Goal: Check status: Check status

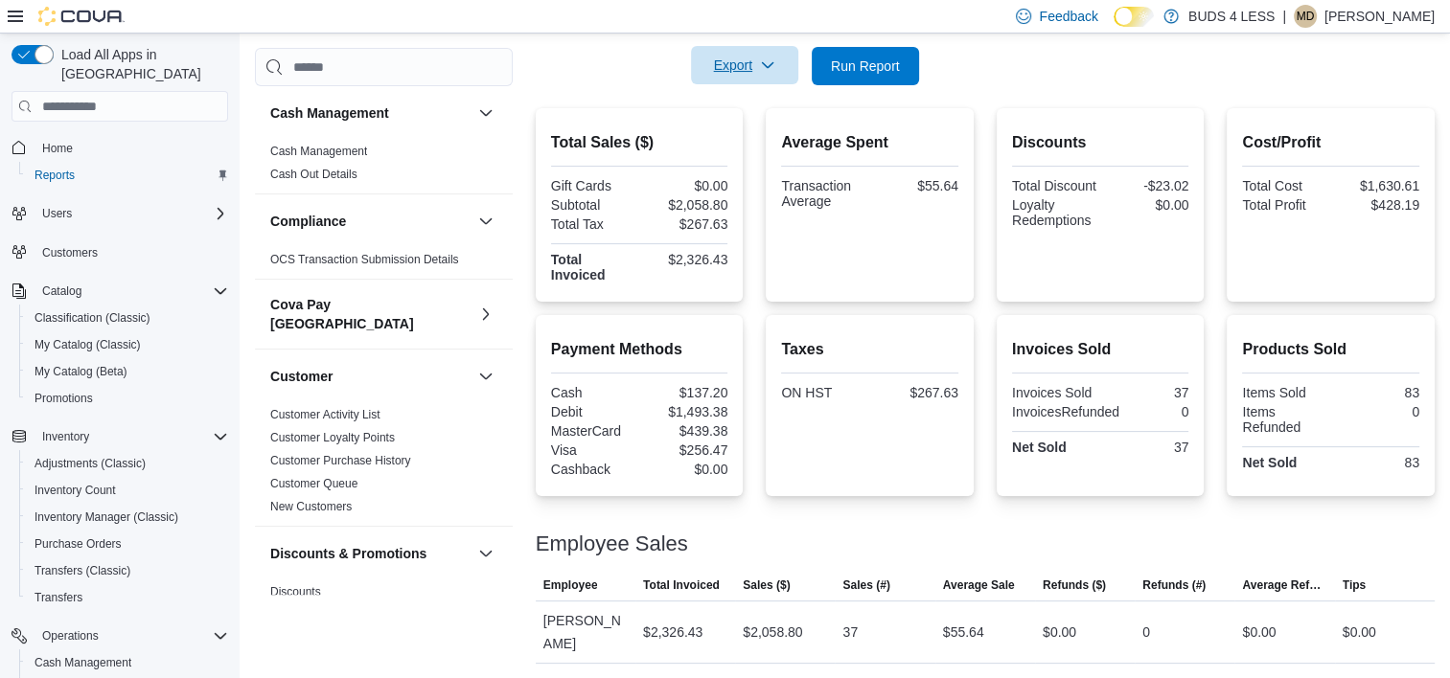
scroll to position [958, 0]
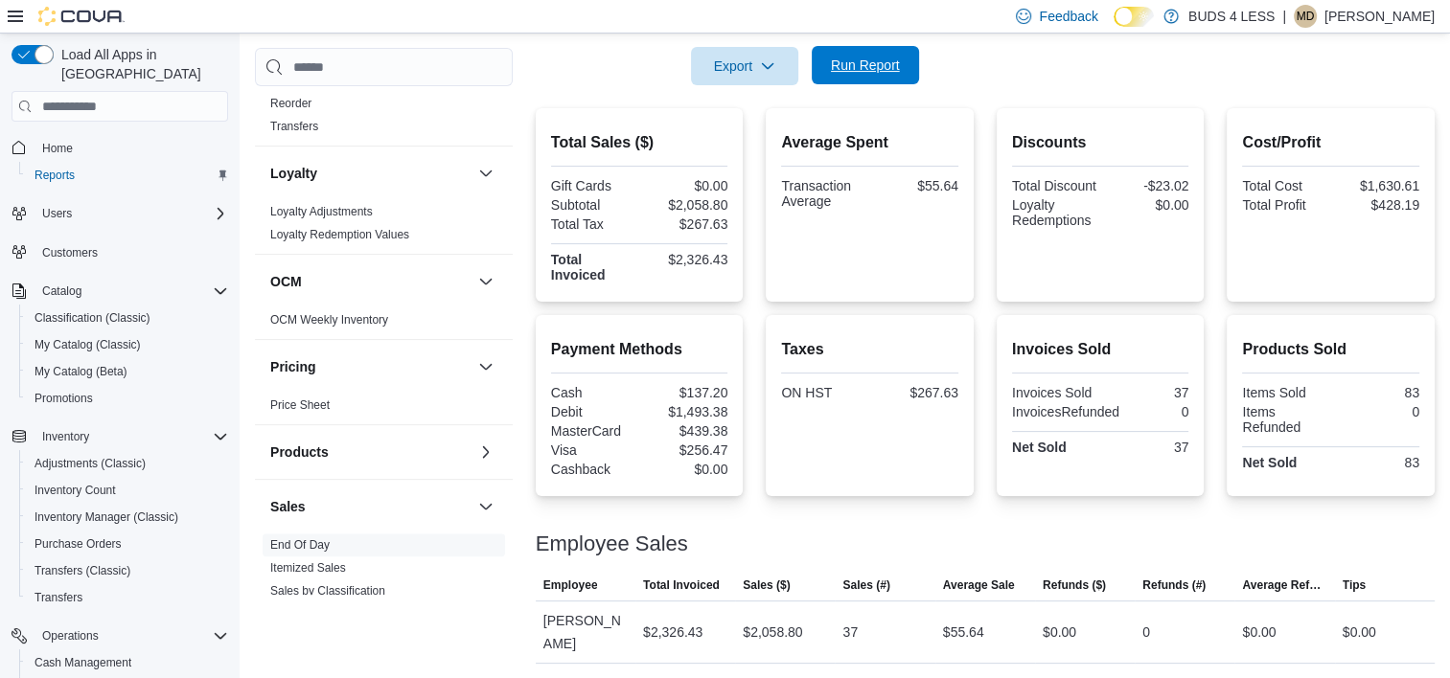
click at [869, 63] on span "Run Report" at bounding box center [865, 65] width 69 height 19
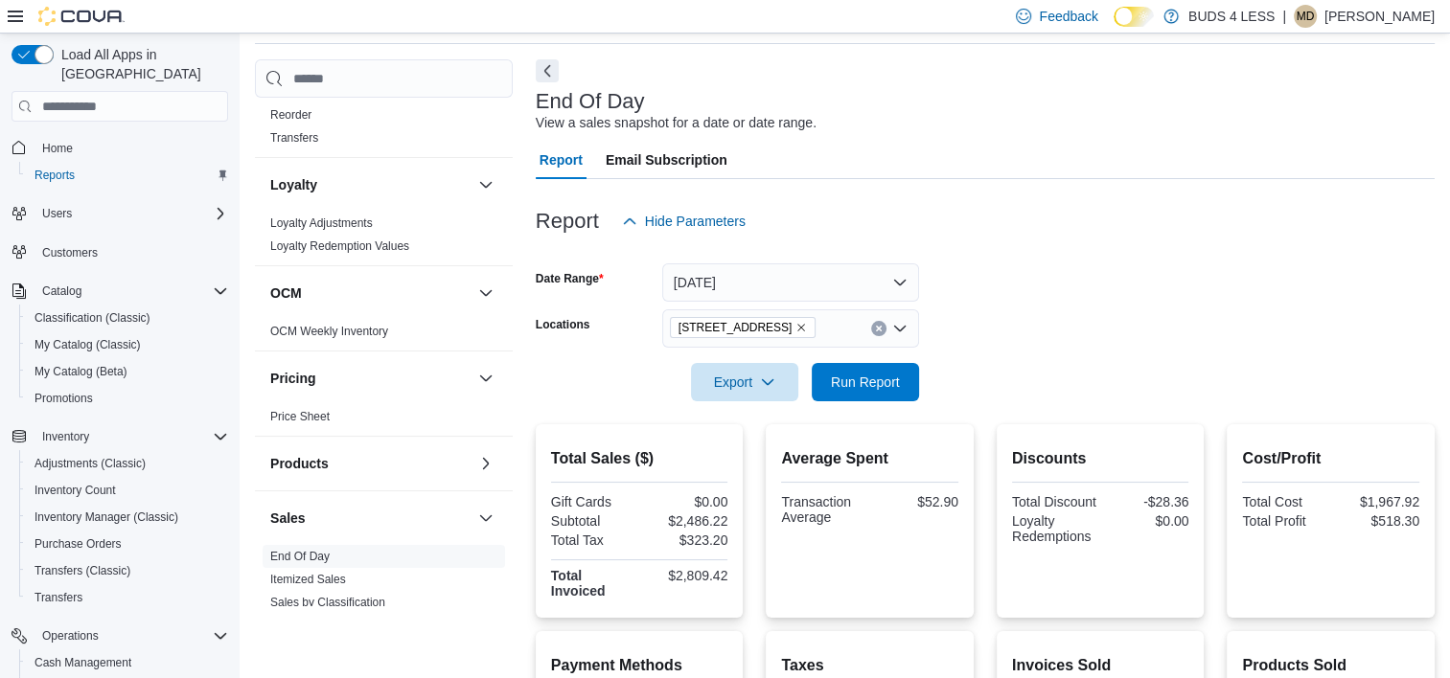
scroll to position [62, 0]
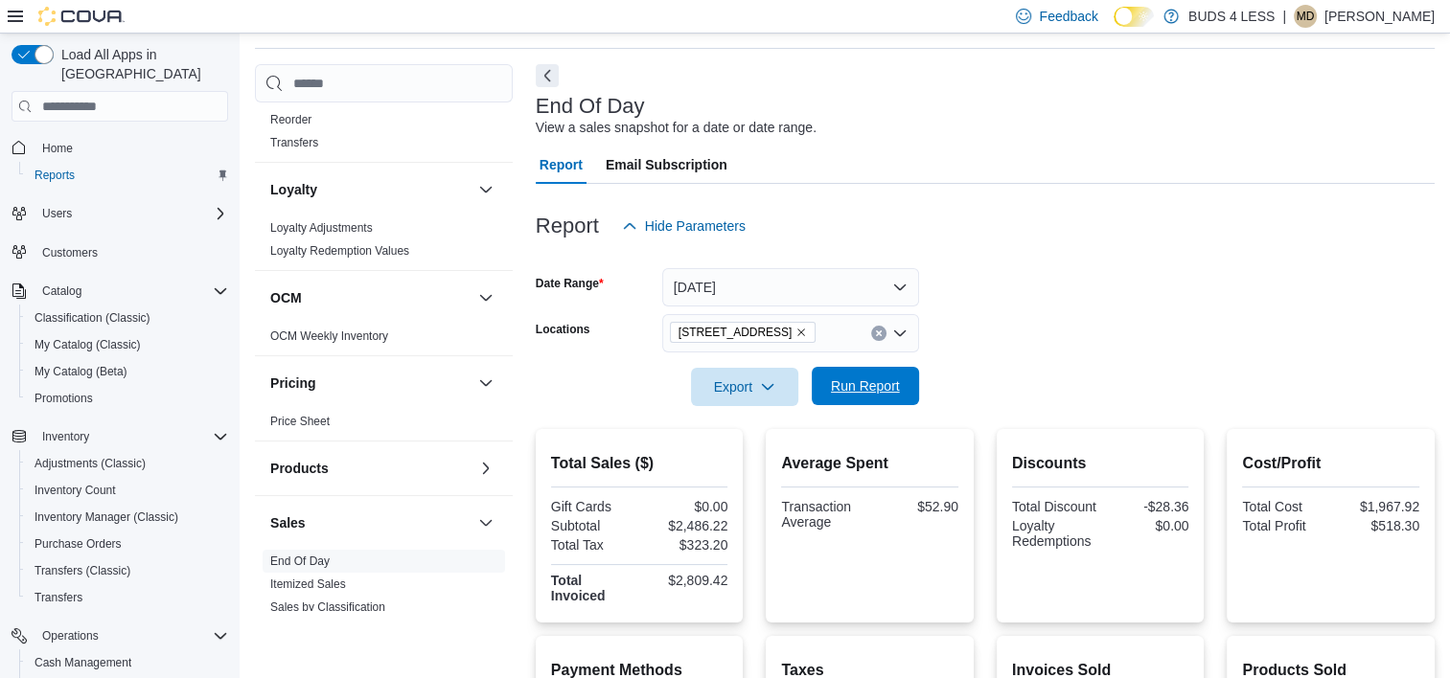
click at [851, 387] on span "Run Report" at bounding box center [865, 386] width 69 height 19
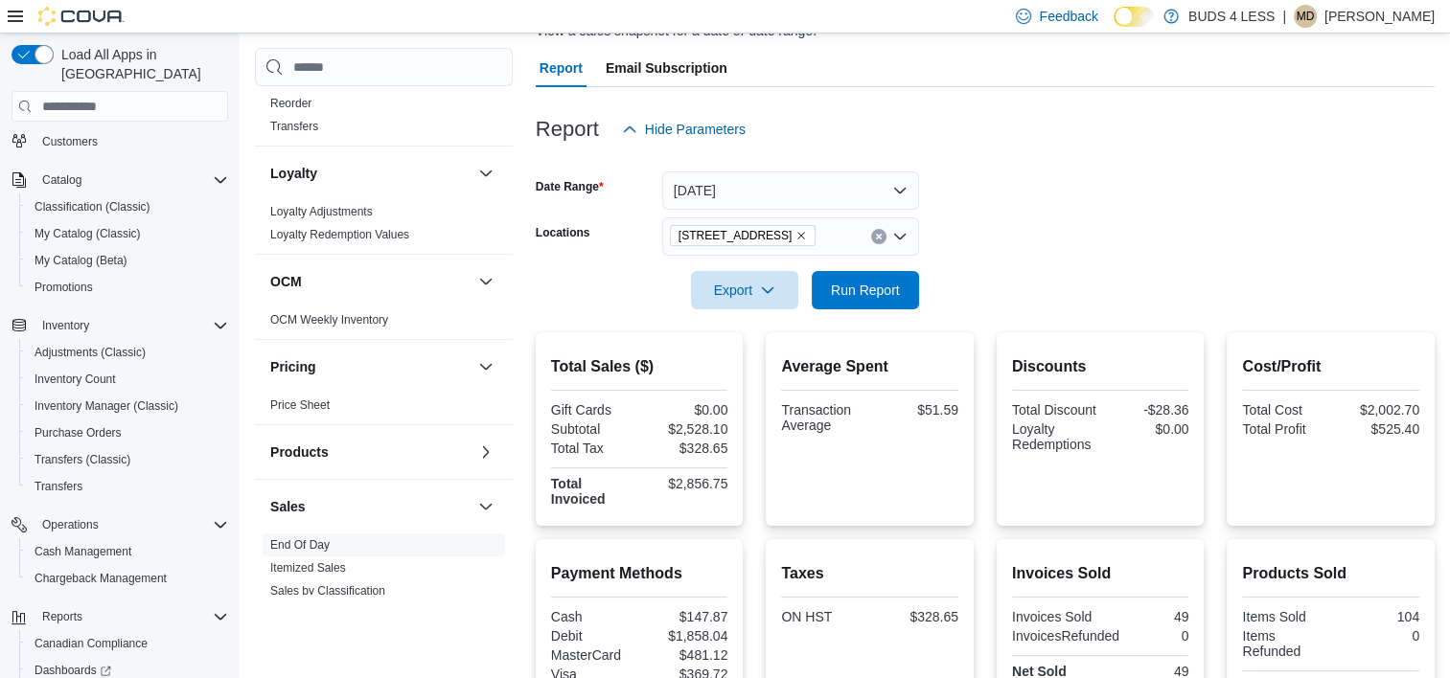
scroll to position [192, 0]
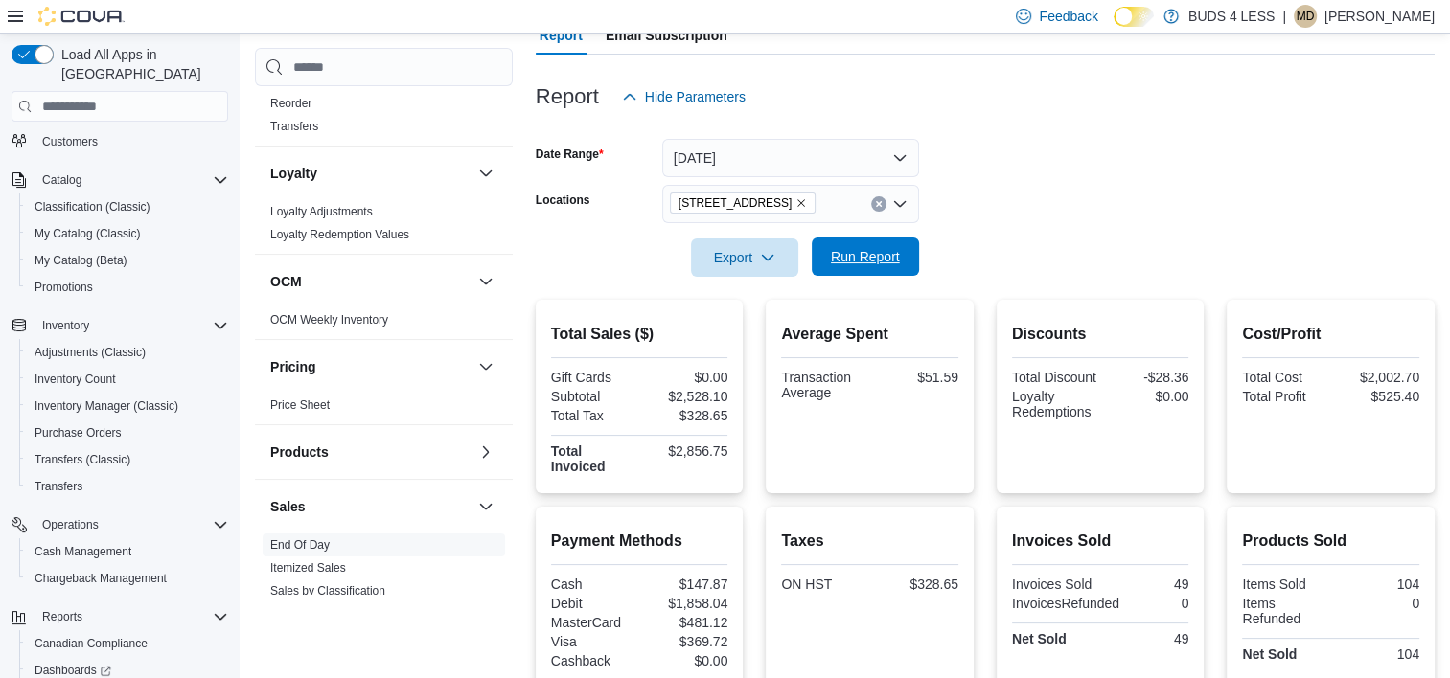
click at [878, 270] on span "Run Report" at bounding box center [865, 257] width 84 height 38
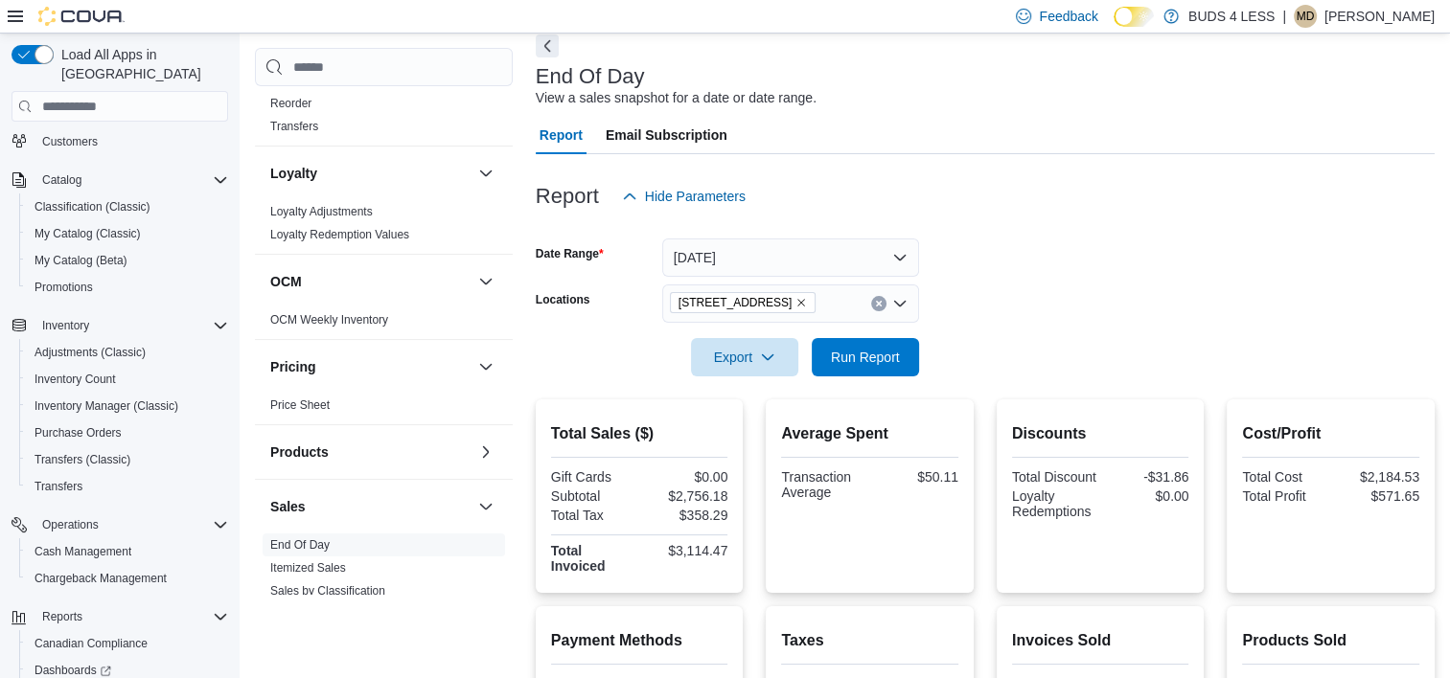
scroll to position [96, 0]
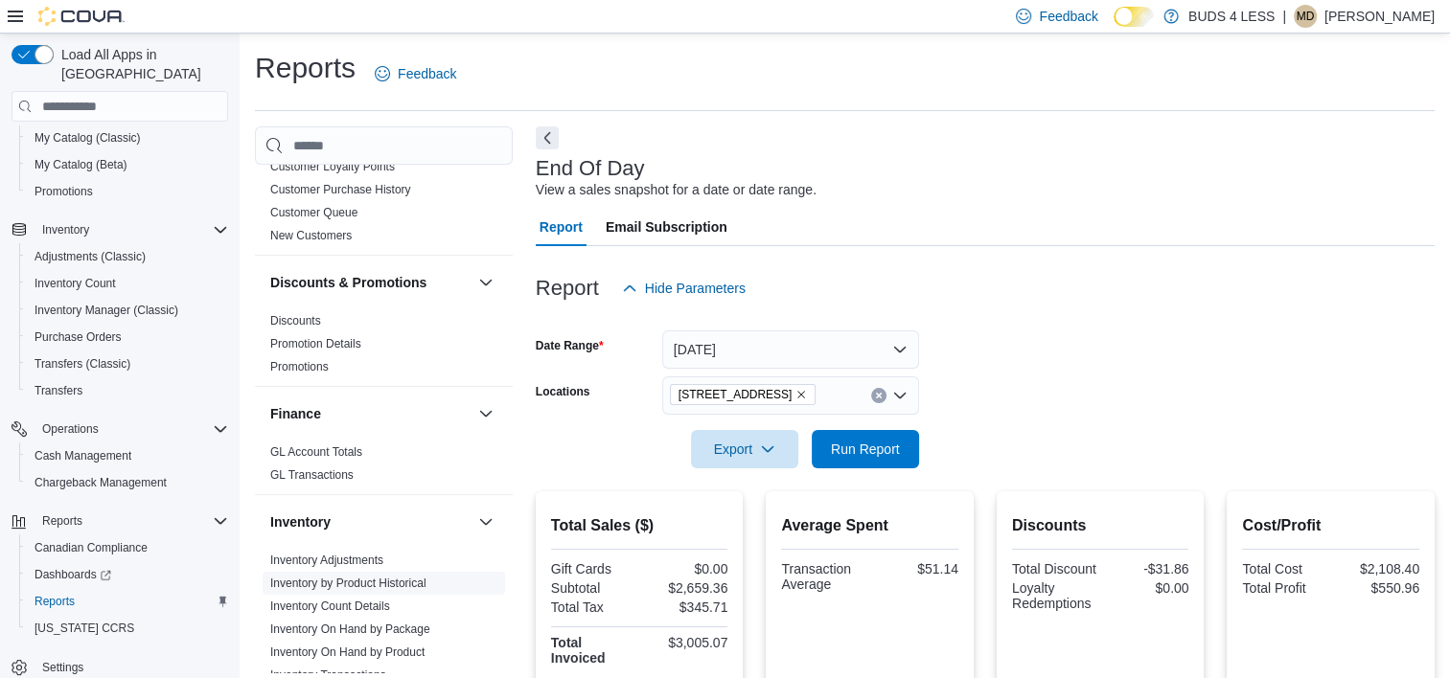
scroll to position [479, 0]
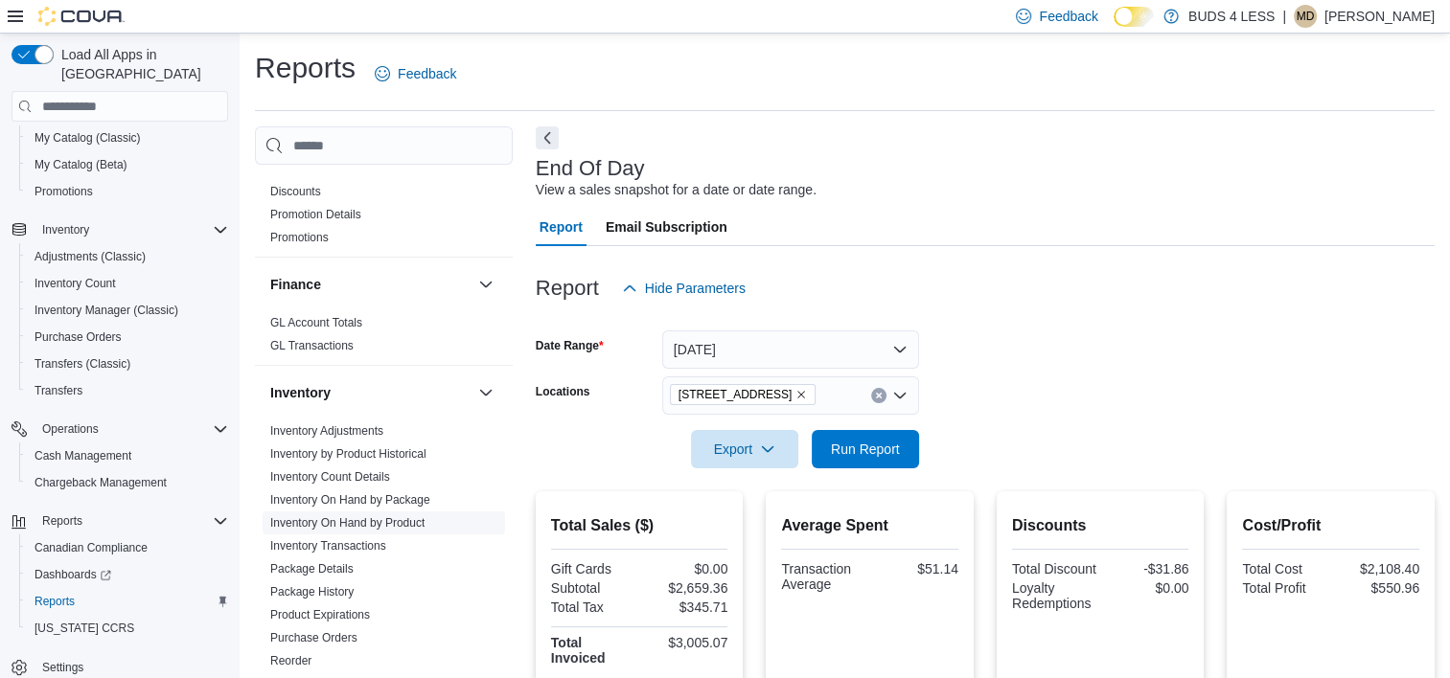
click at [383, 516] on link "Inventory On Hand by Product" at bounding box center [347, 522] width 154 height 13
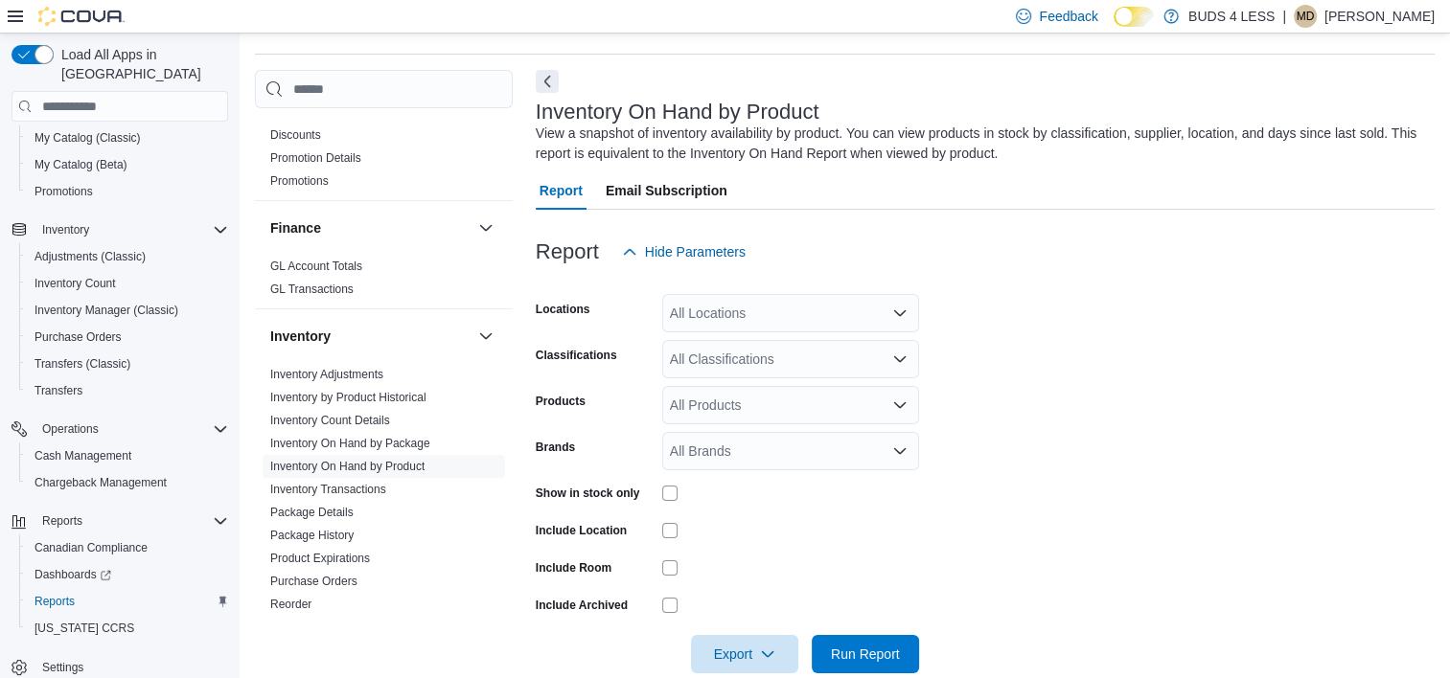
scroll to position [64, 0]
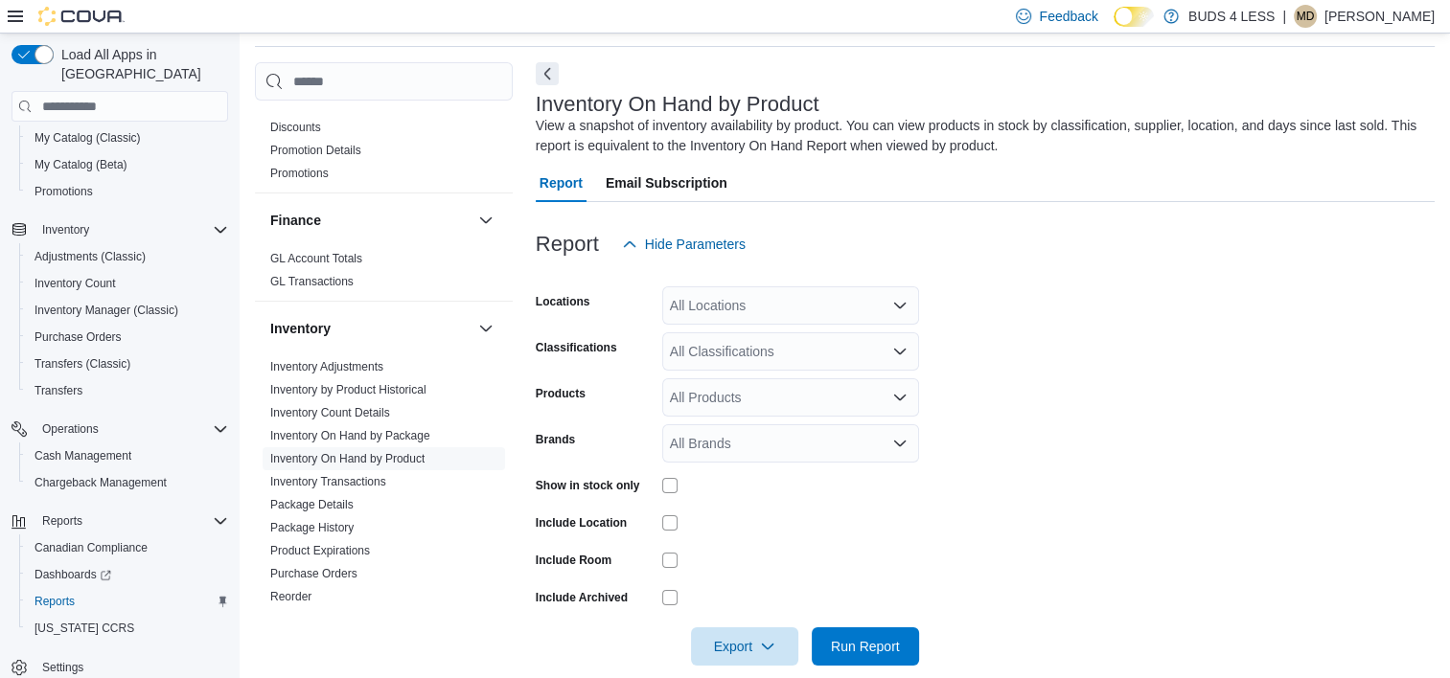
click at [785, 309] on div "All Locations" at bounding box center [790, 305] width 257 height 38
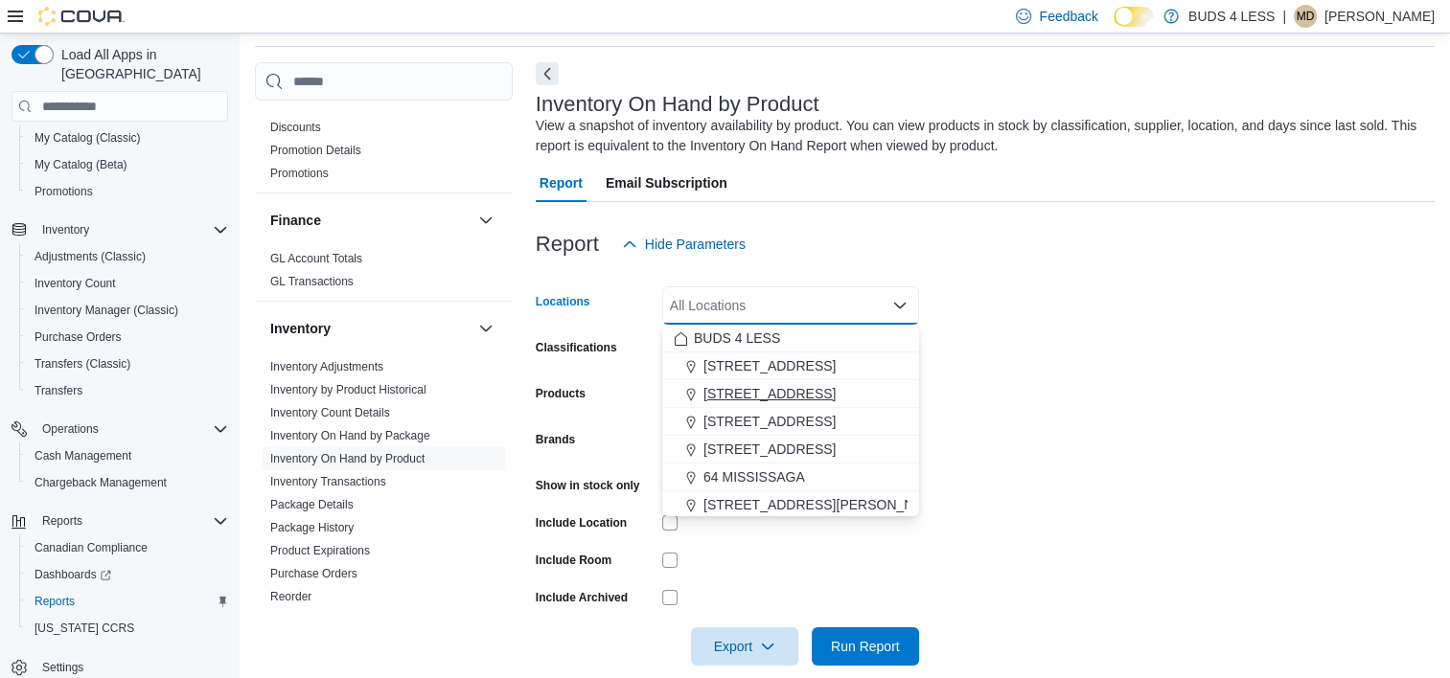
click at [745, 392] on span "[STREET_ADDRESS]" at bounding box center [769, 393] width 132 height 19
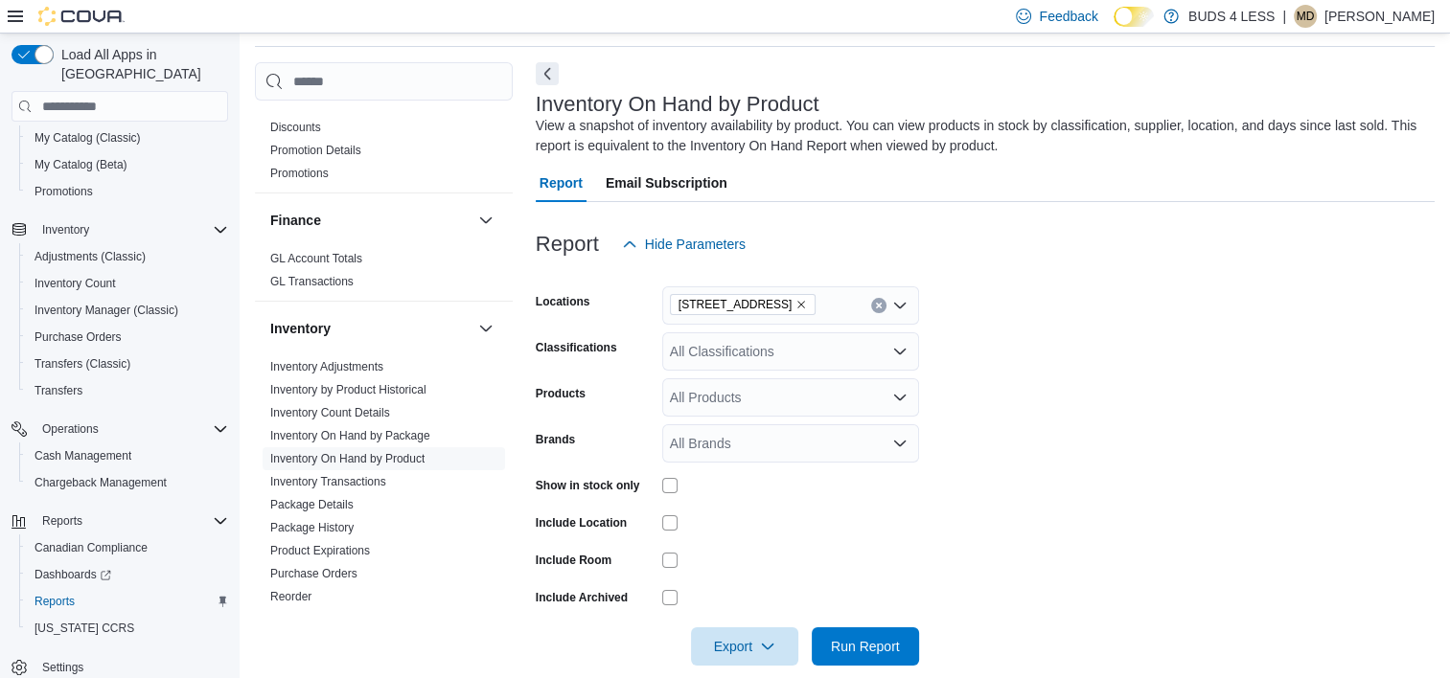
click at [1065, 387] on form "Locations [STREET_ADDRESS] Classifications All Classifications Products All Pro…" at bounding box center [985, 464] width 899 height 402
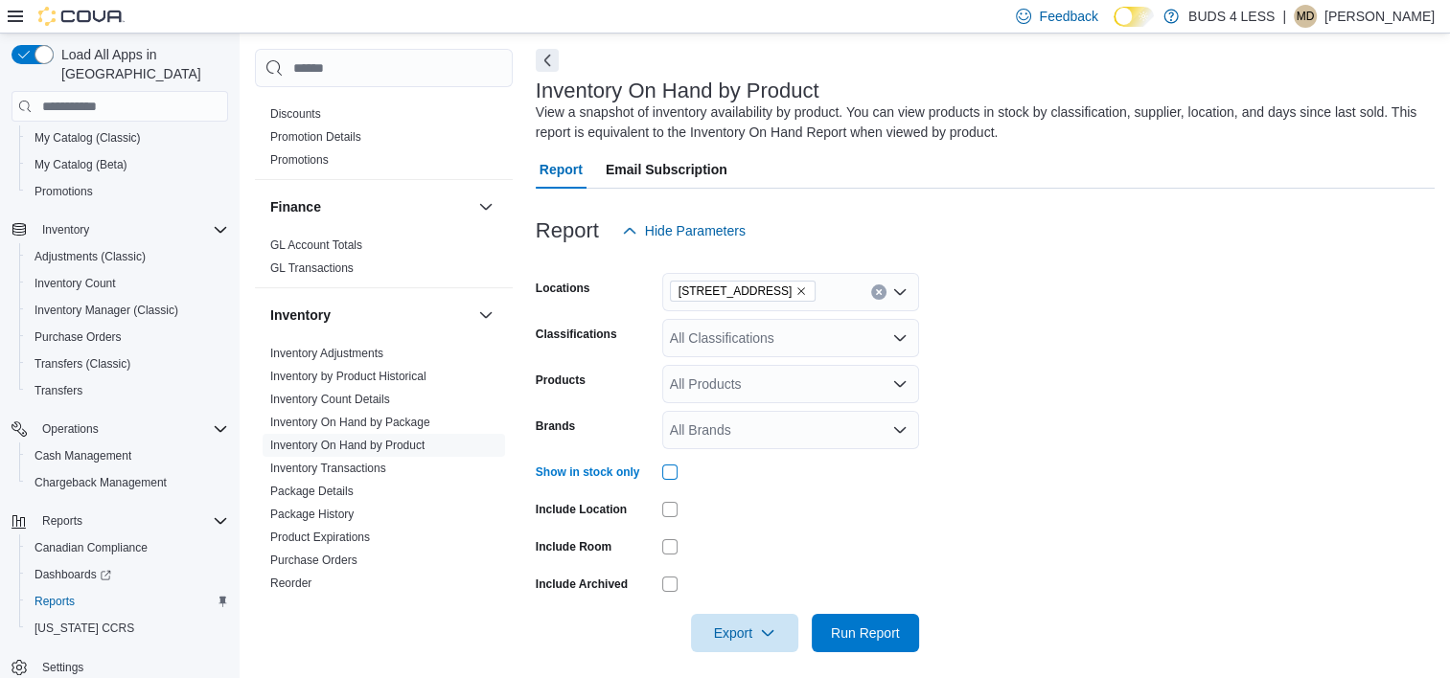
scroll to position [90, 0]
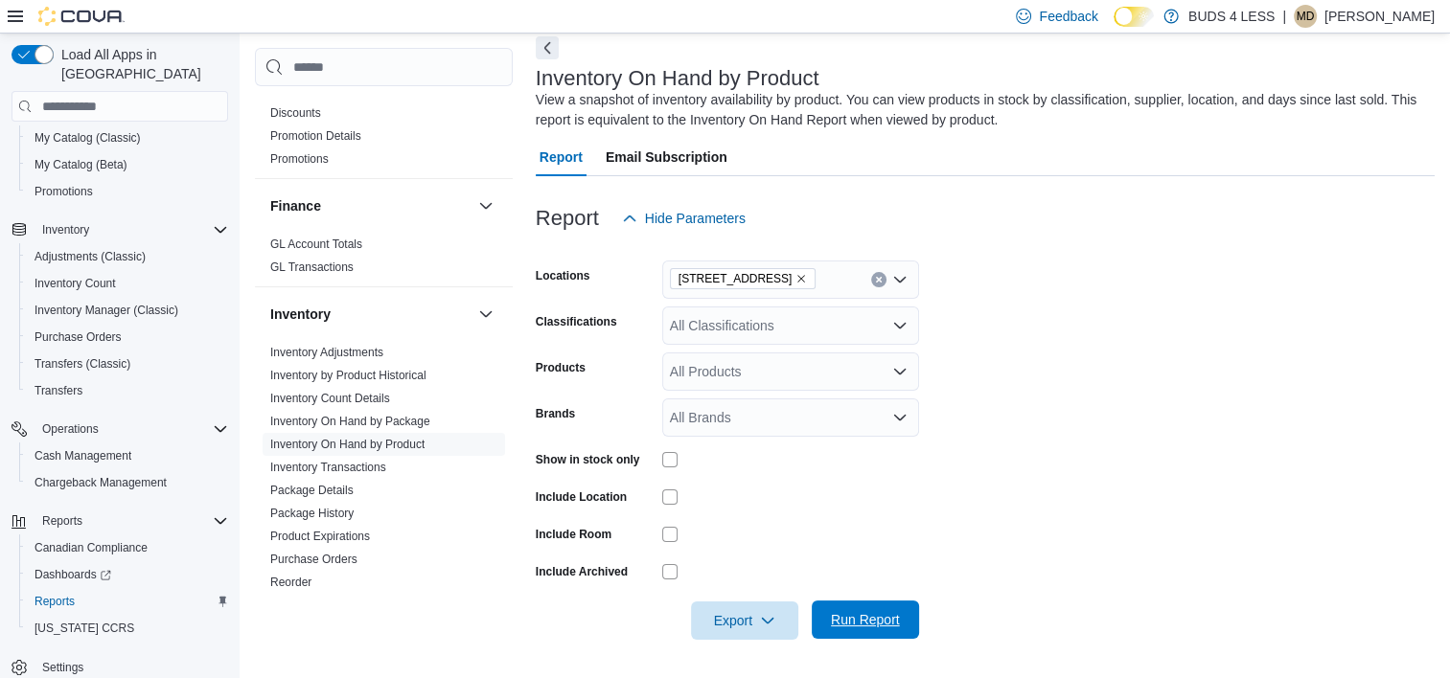
click at [896, 620] on span "Run Report" at bounding box center [865, 619] width 69 height 19
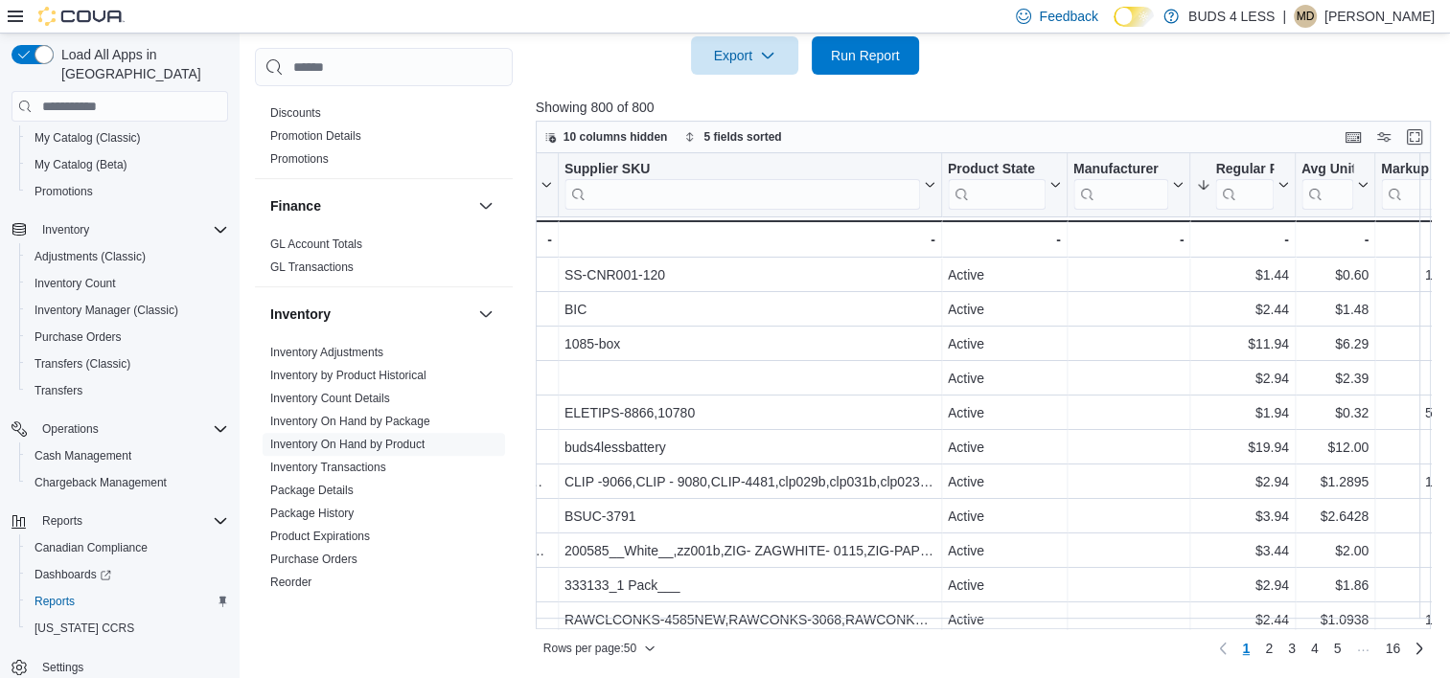
scroll to position [0, 2295]
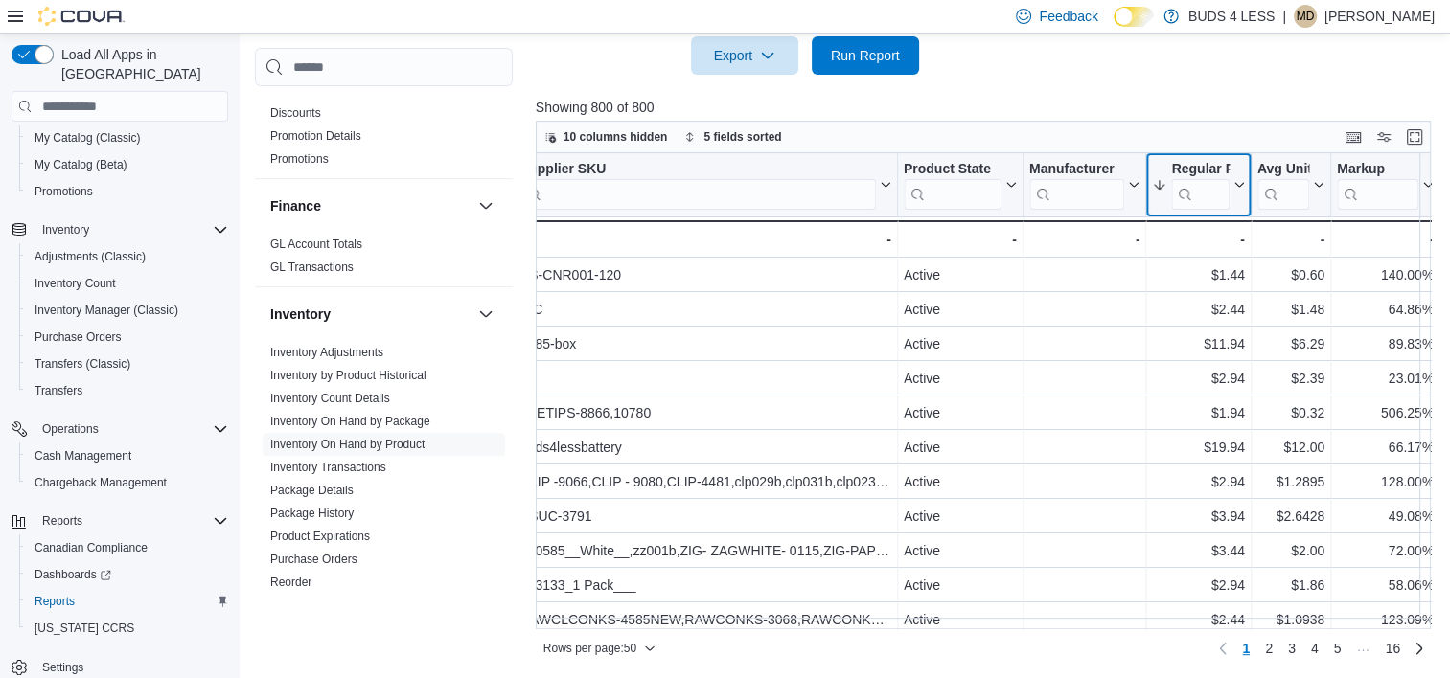
click at [1228, 194] on button "Regular Price" at bounding box center [1198, 185] width 92 height 49
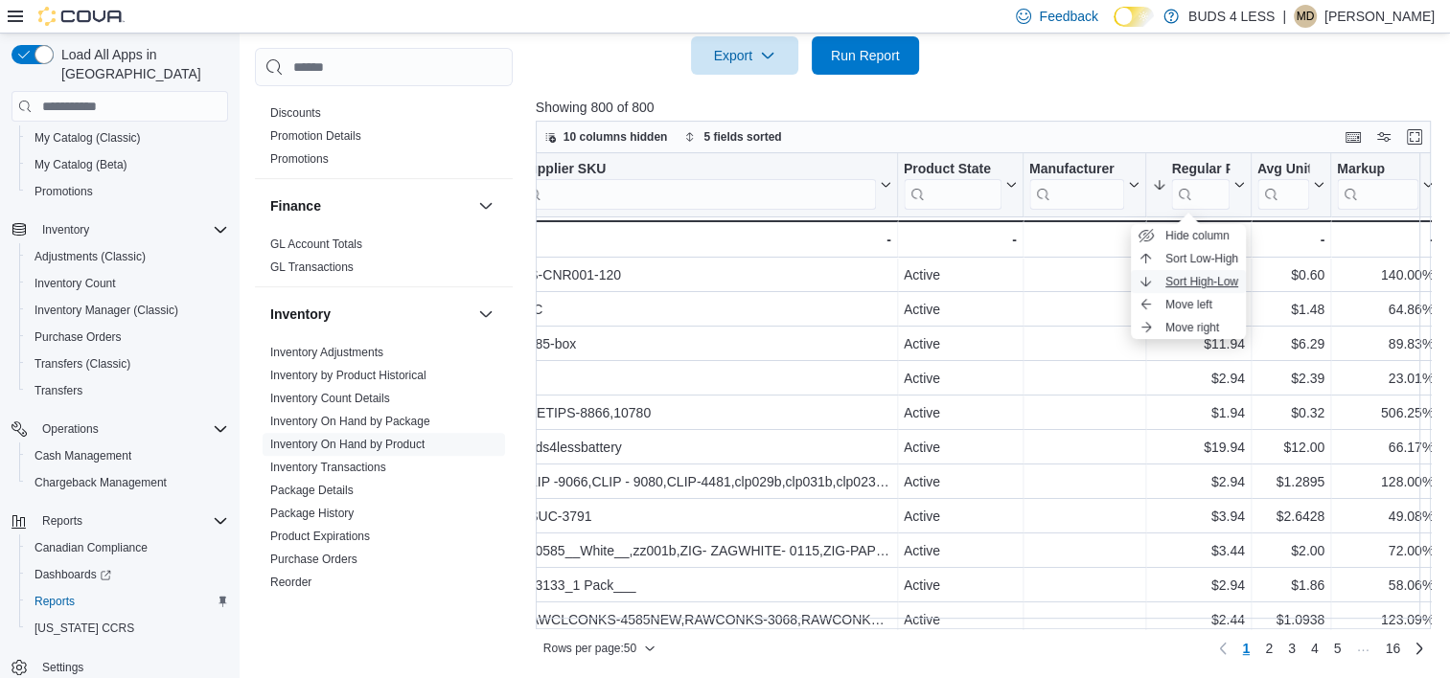
click at [1206, 274] on span "Sort High-Low" at bounding box center [1201, 281] width 73 height 15
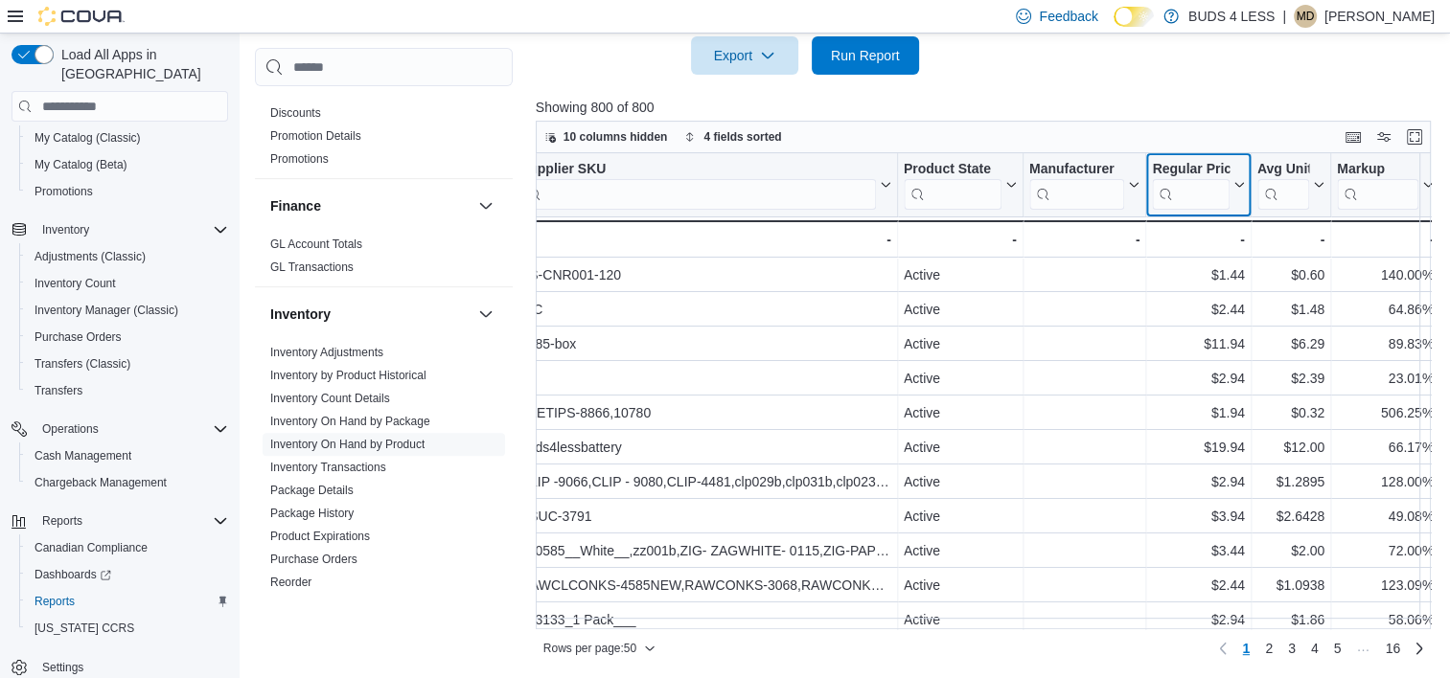
click at [1230, 194] on button "Regular Price" at bounding box center [1198, 185] width 92 height 49
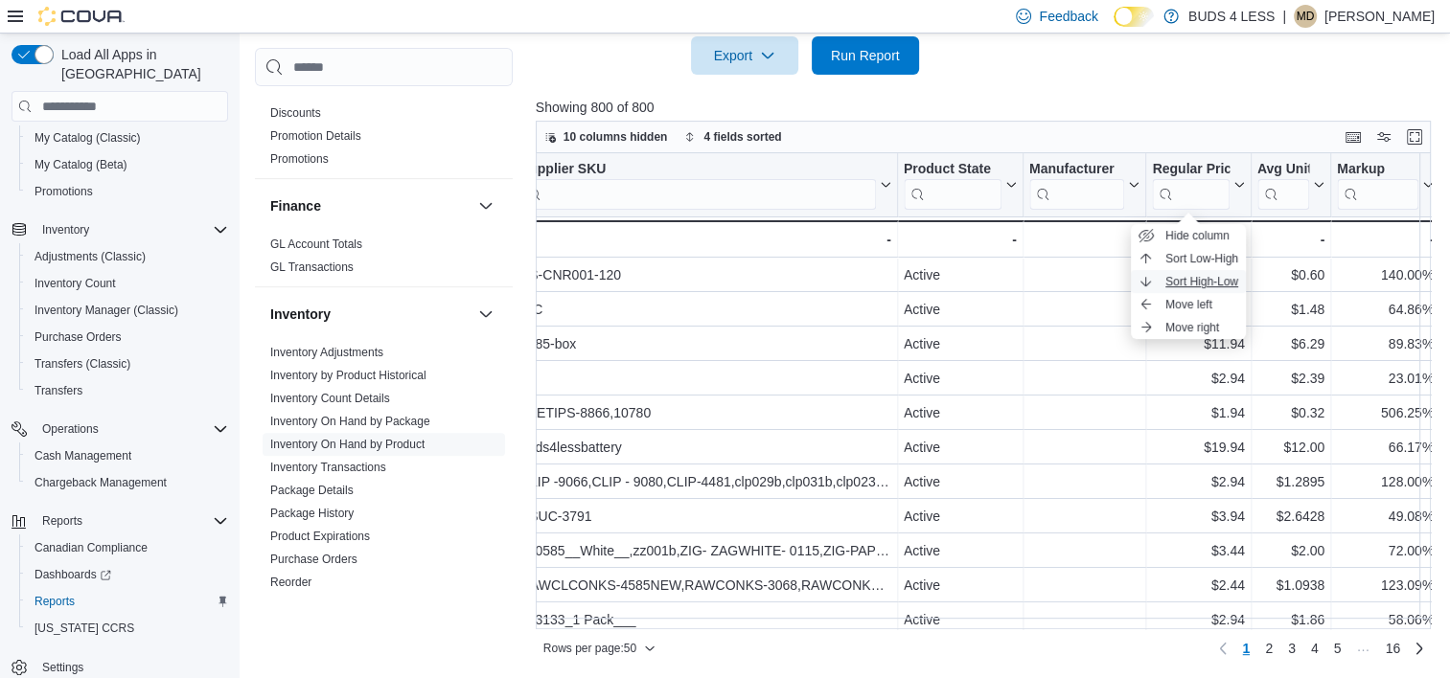
click at [1207, 279] on span "Sort High-Low" at bounding box center [1201, 281] width 73 height 15
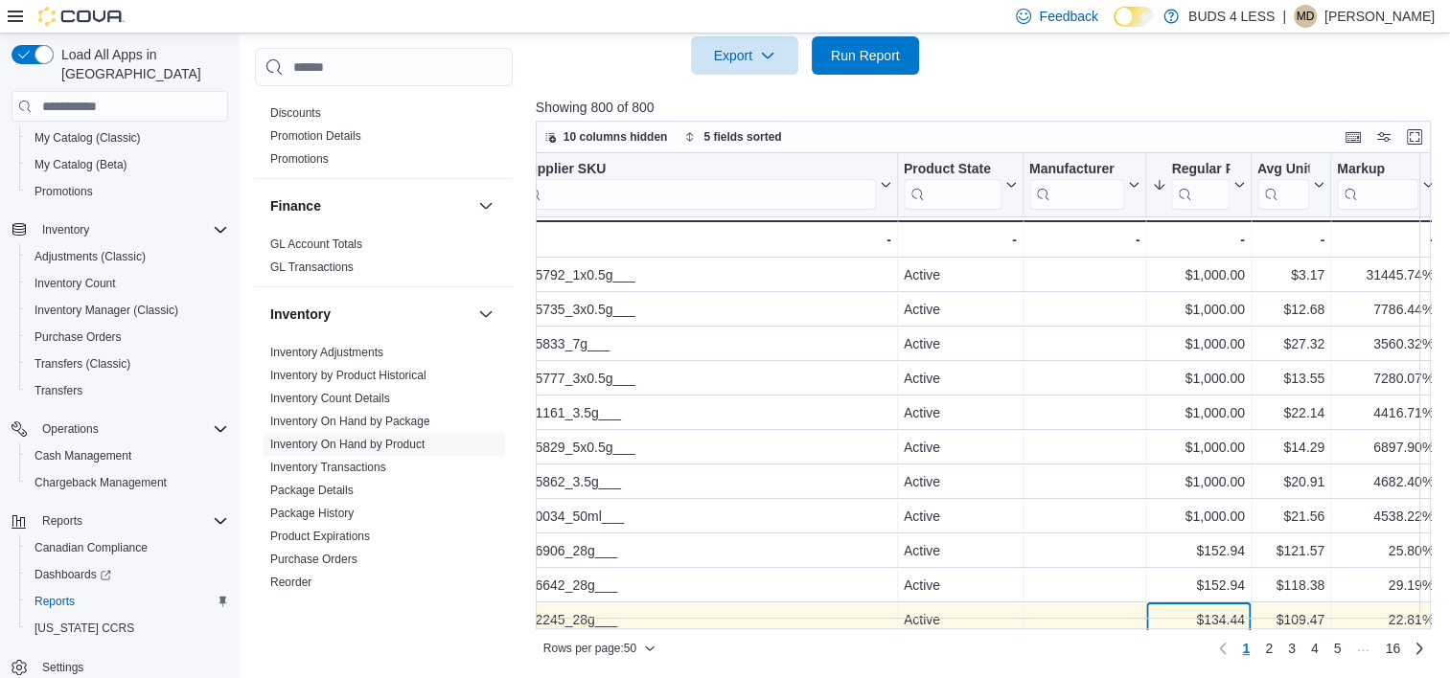
scroll to position [55, 2295]
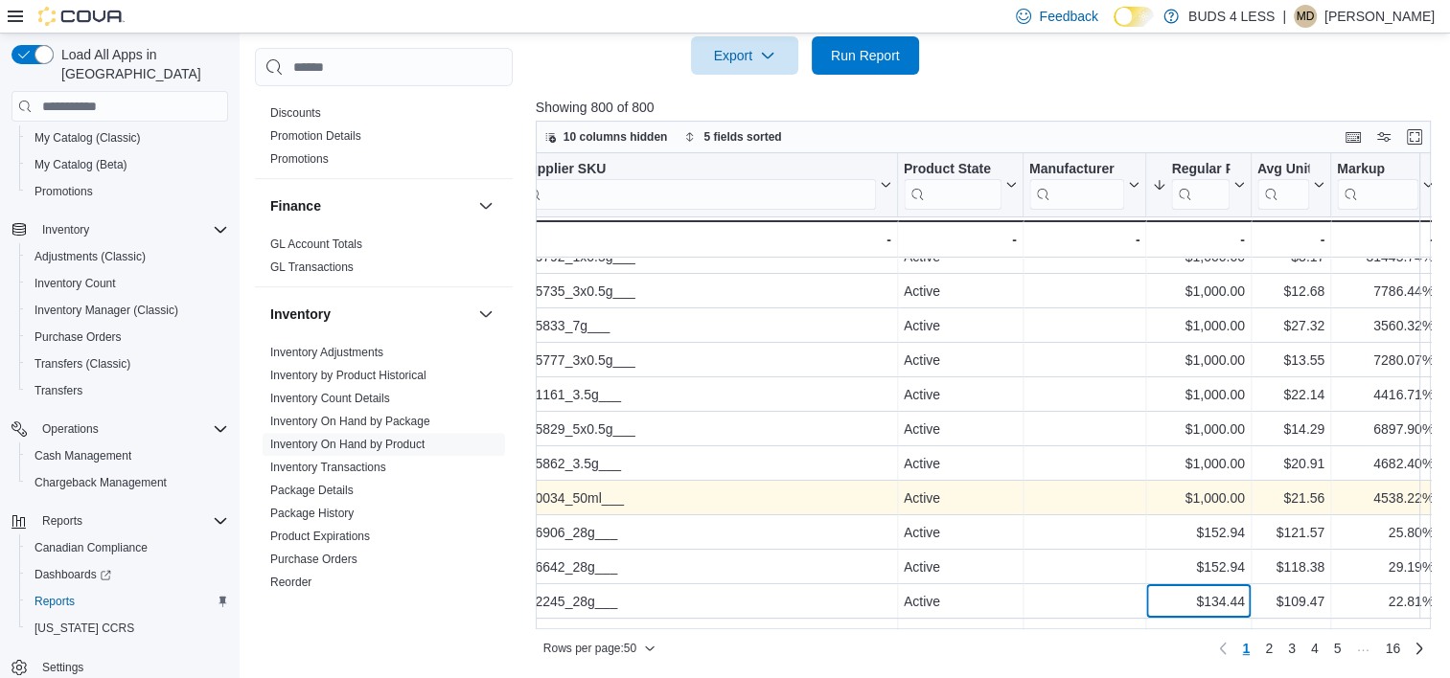
scroll to position [0, 2295]
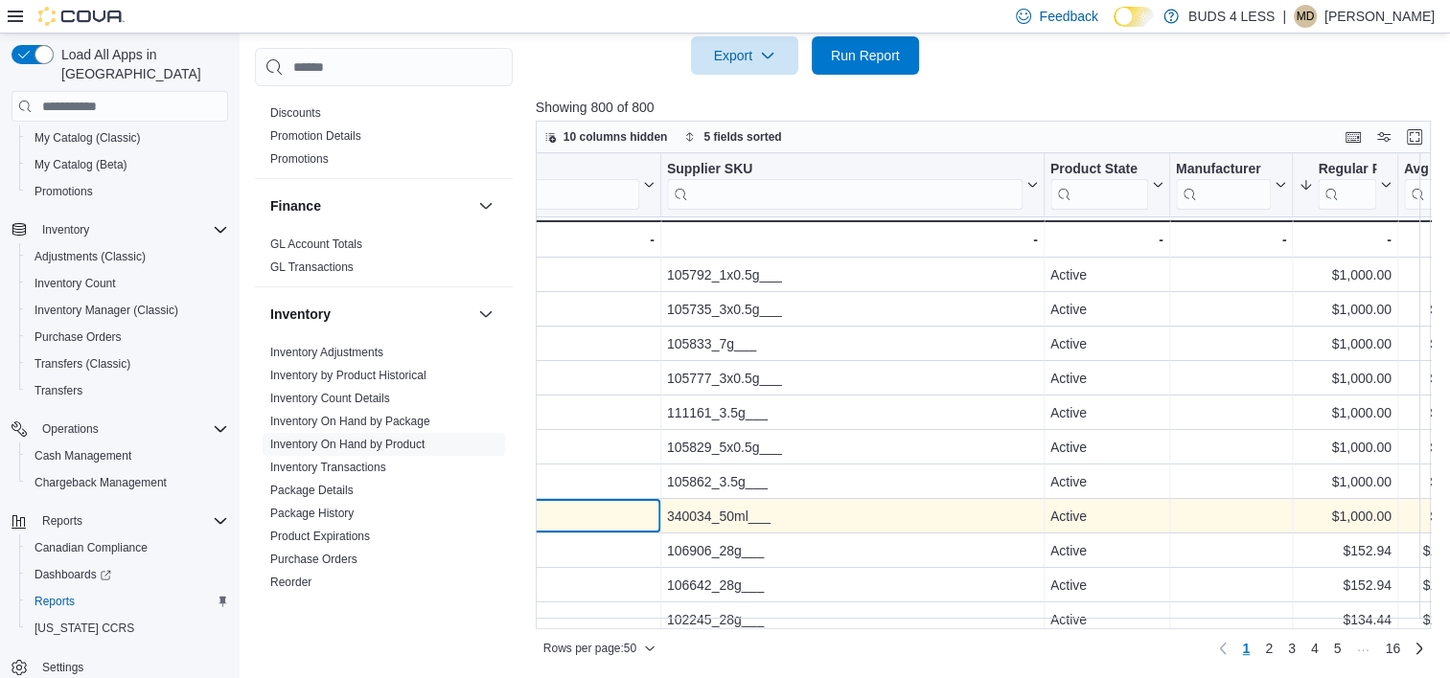
click at [602, 520] on div "Location Click to view column header actions Product Sorted by Days Since Last …" at bounding box center [988, 391] width 905 height 476
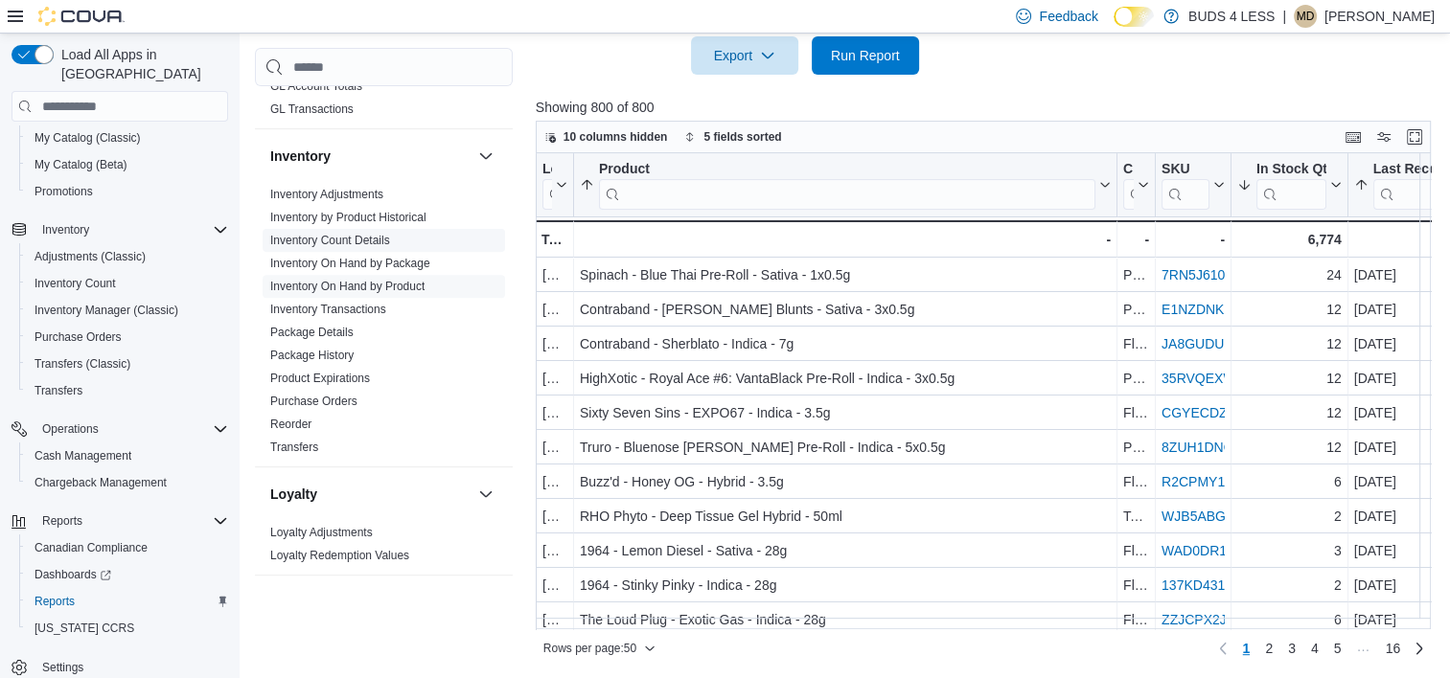
scroll to position [671, 0]
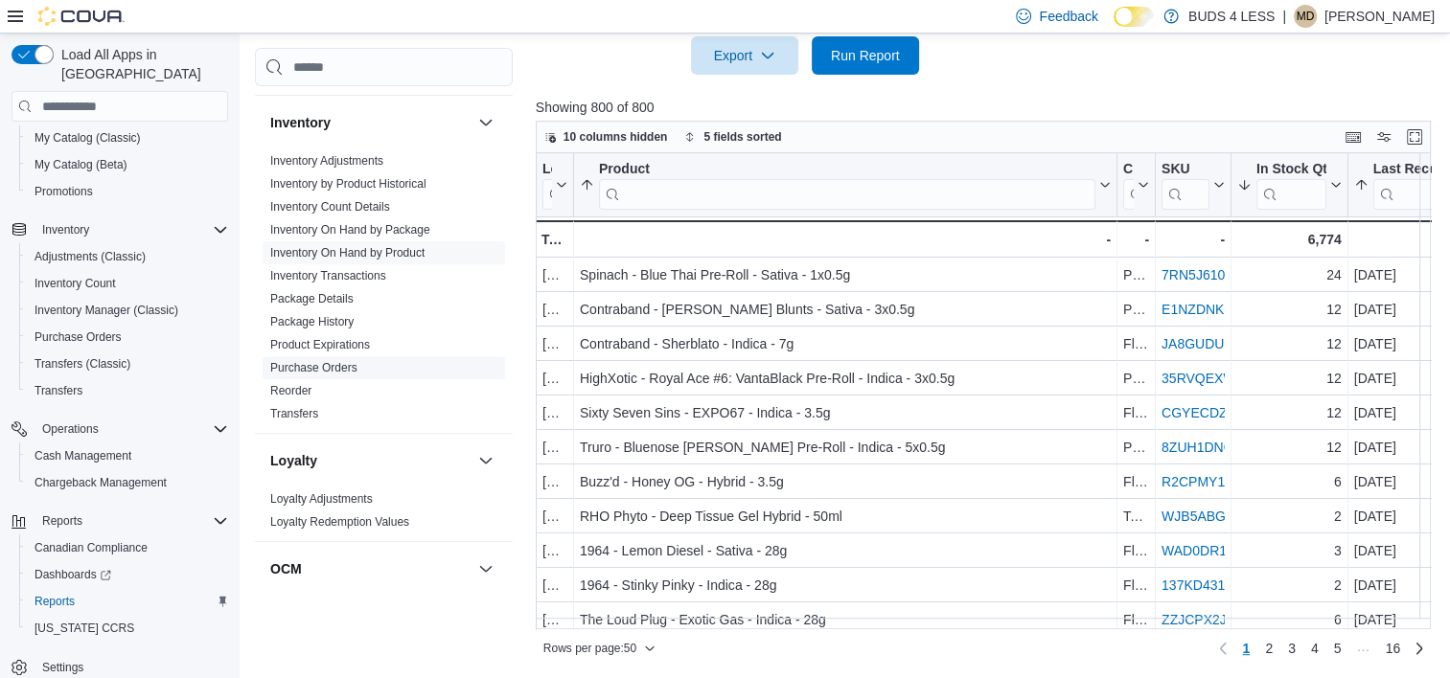
click at [323, 361] on link "Purchase Orders" at bounding box center [313, 367] width 87 height 13
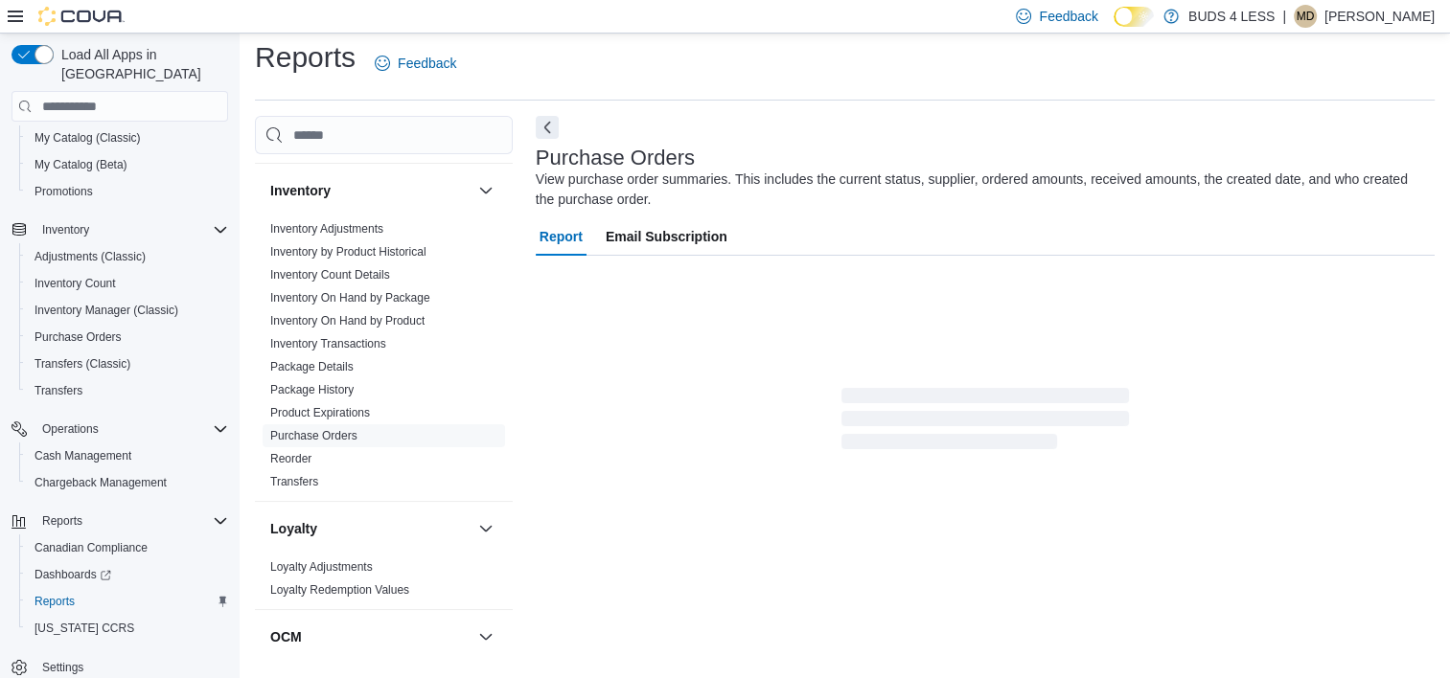
scroll to position [33, 0]
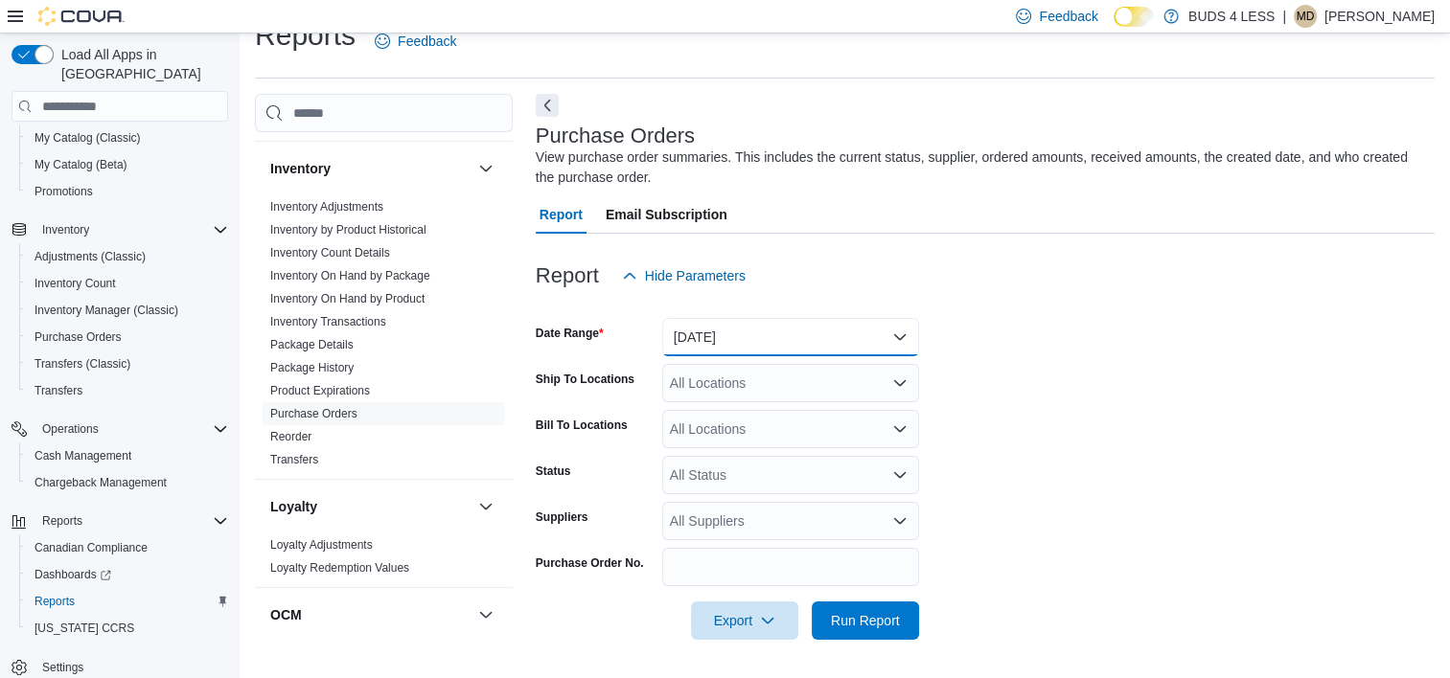
click at [772, 333] on button "[DATE]" at bounding box center [790, 337] width 257 height 38
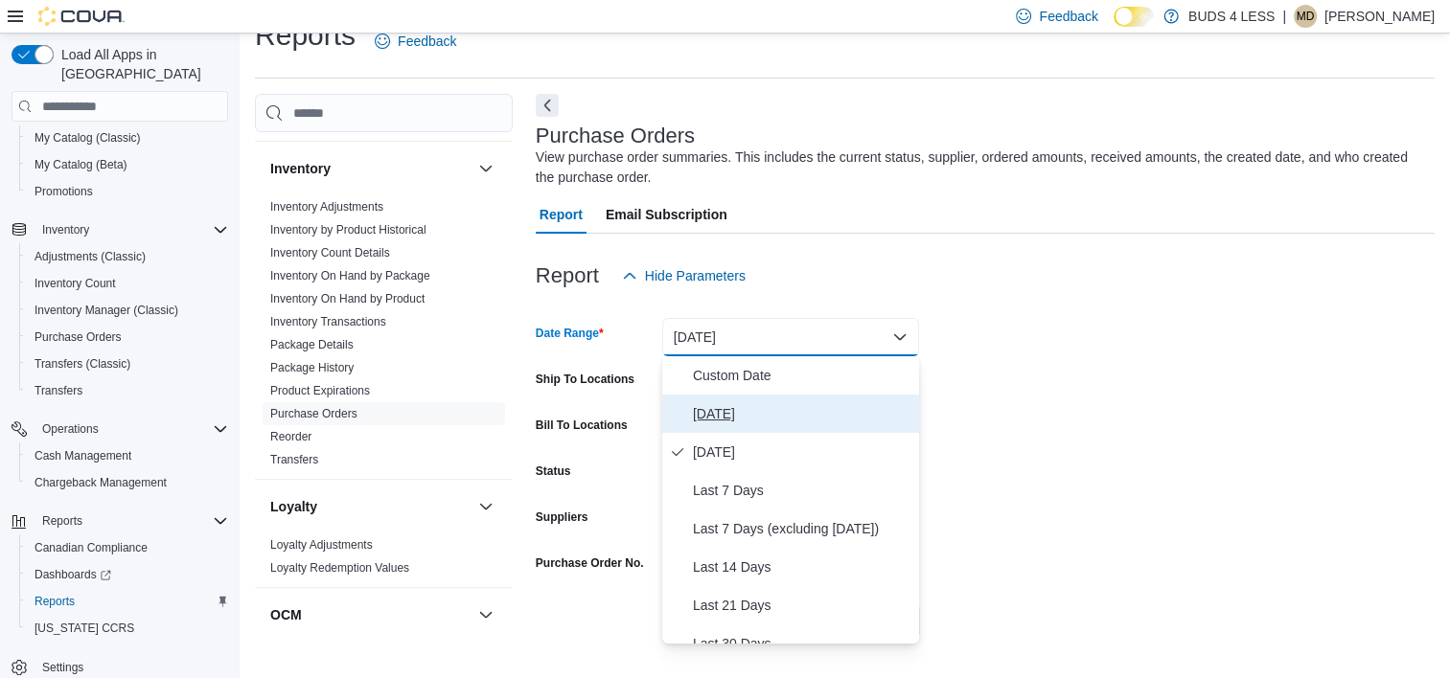
click at [724, 406] on span "[DATE]" at bounding box center [802, 413] width 218 height 23
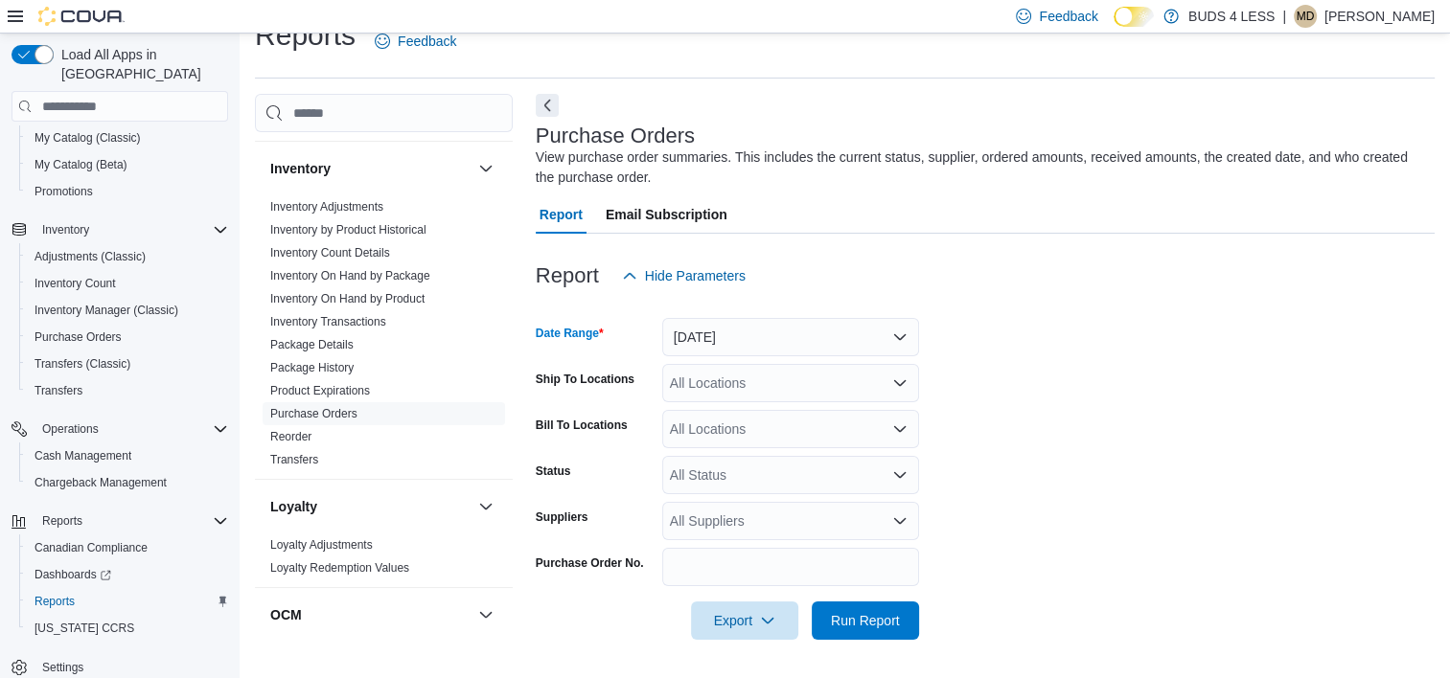
click at [786, 385] on div "All Locations" at bounding box center [790, 383] width 257 height 38
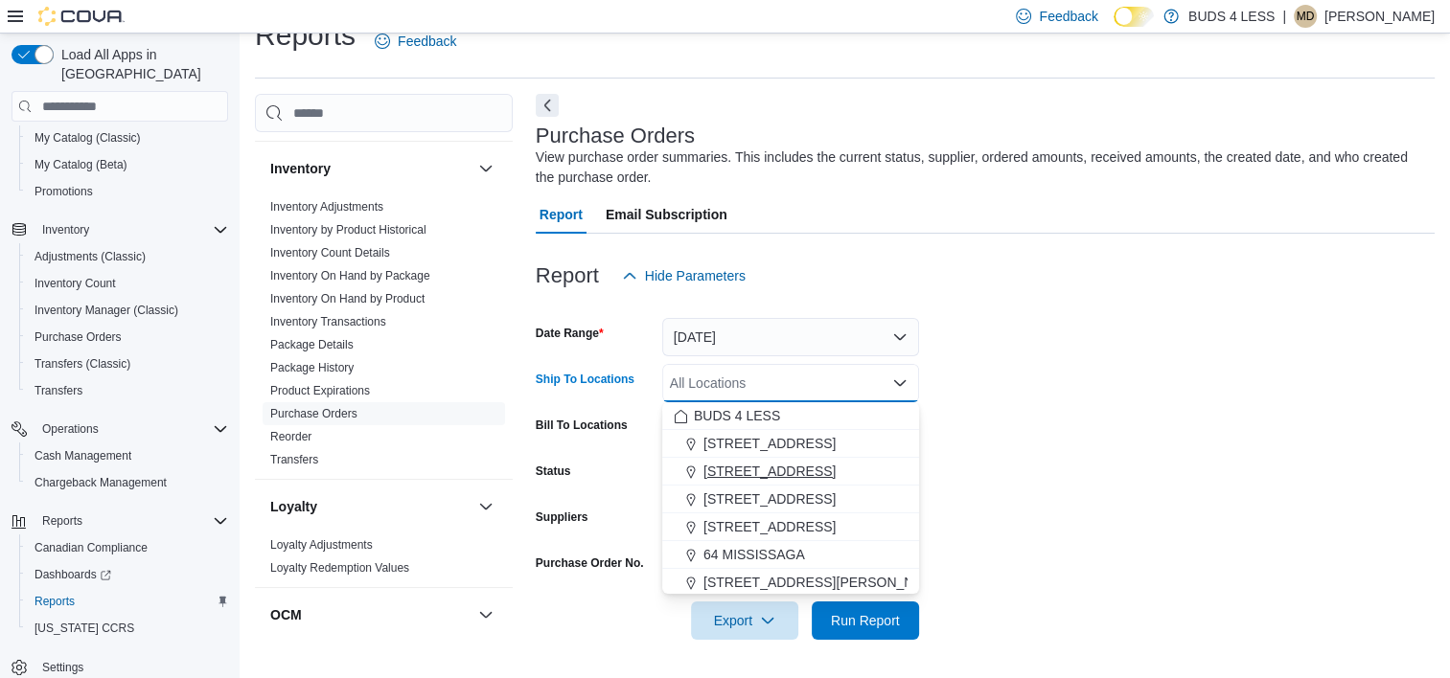
click at [744, 468] on span "[STREET_ADDRESS]" at bounding box center [769, 471] width 132 height 19
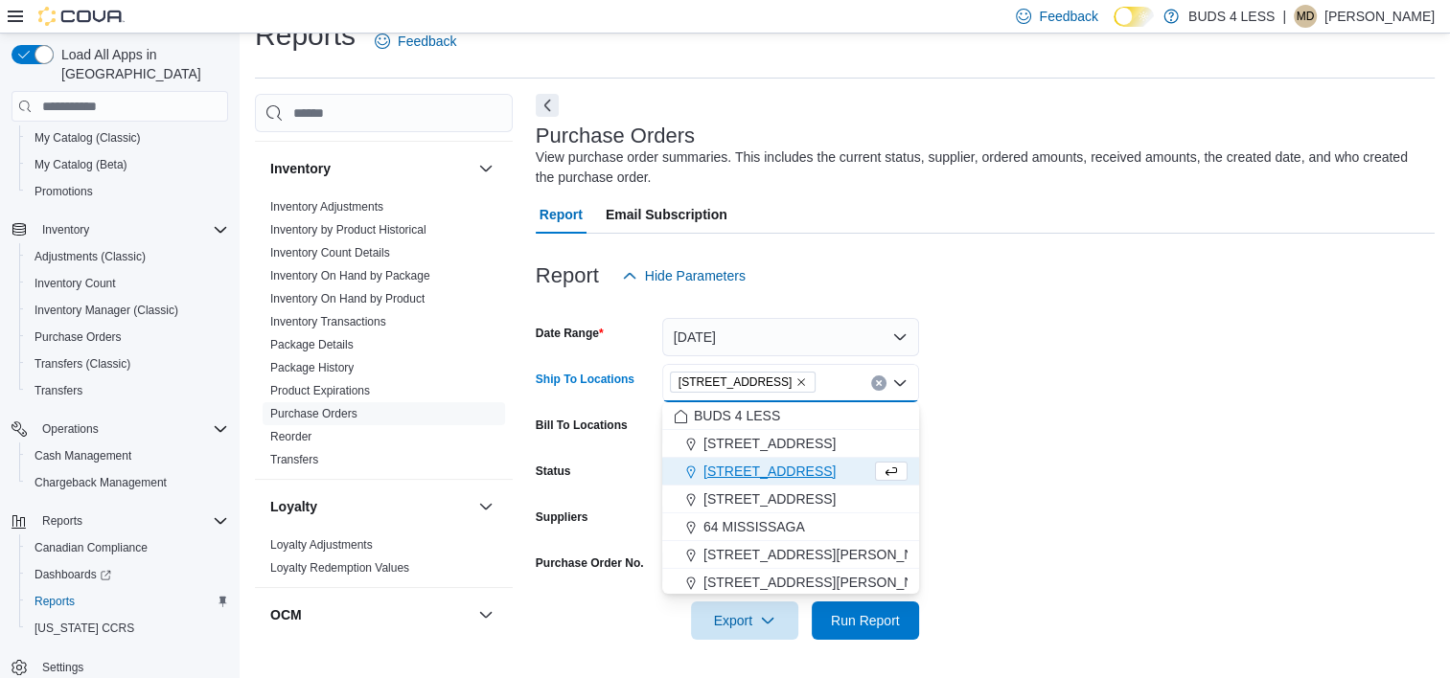
click at [1219, 455] on form "Date Range [DATE] Ship To Locations [STREET_ADDRESS] Combo box. Selected. [STRE…" at bounding box center [985, 467] width 899 height 345
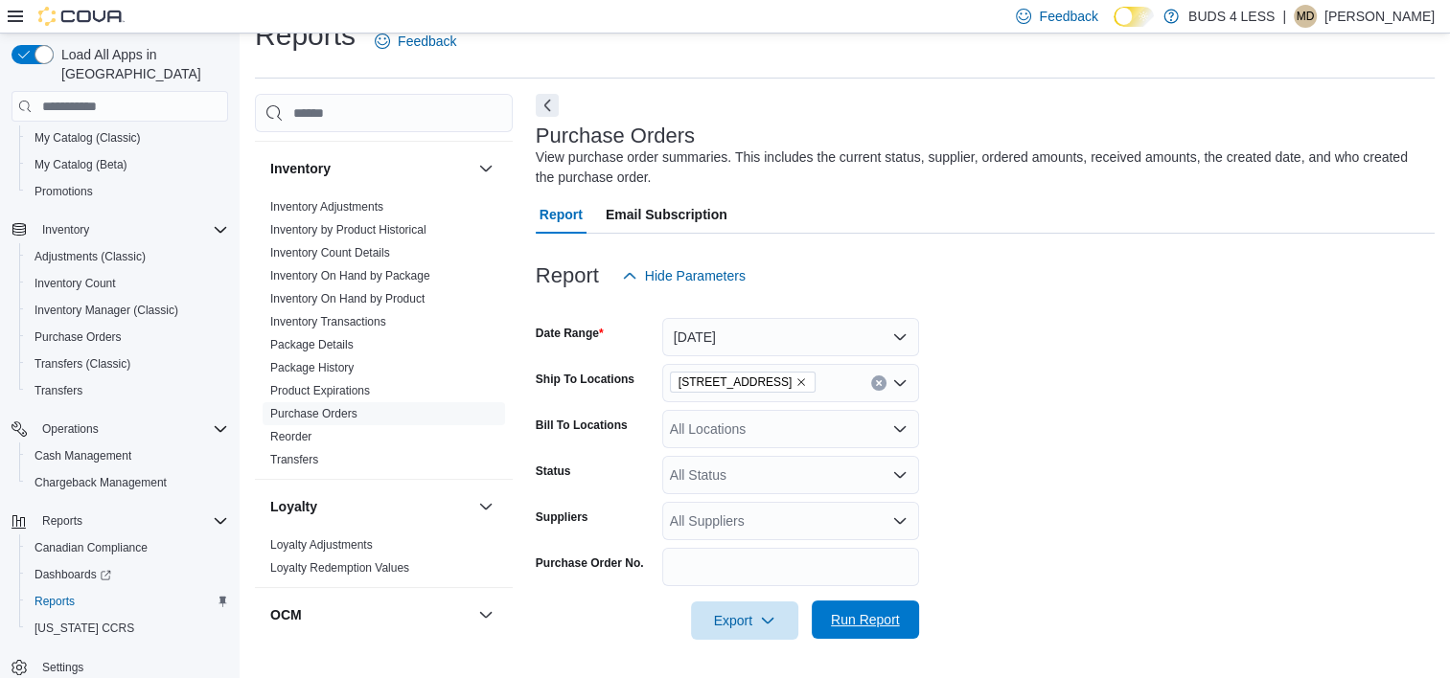
click at [872, 613] on span "Run Report" at bounding box center [865, 619] width 69 height 19
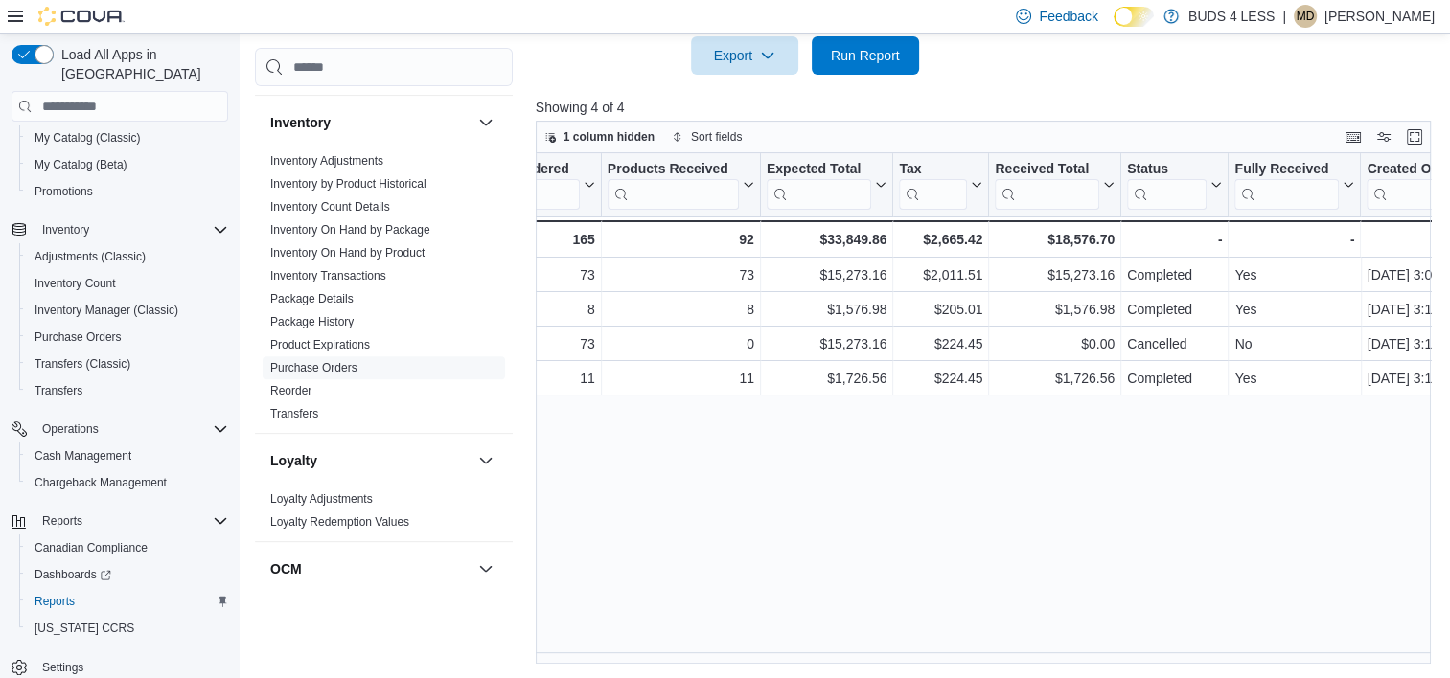
scroll to position [0, 878]
